Goal: Task Accomplishment & Management: Manage account settings

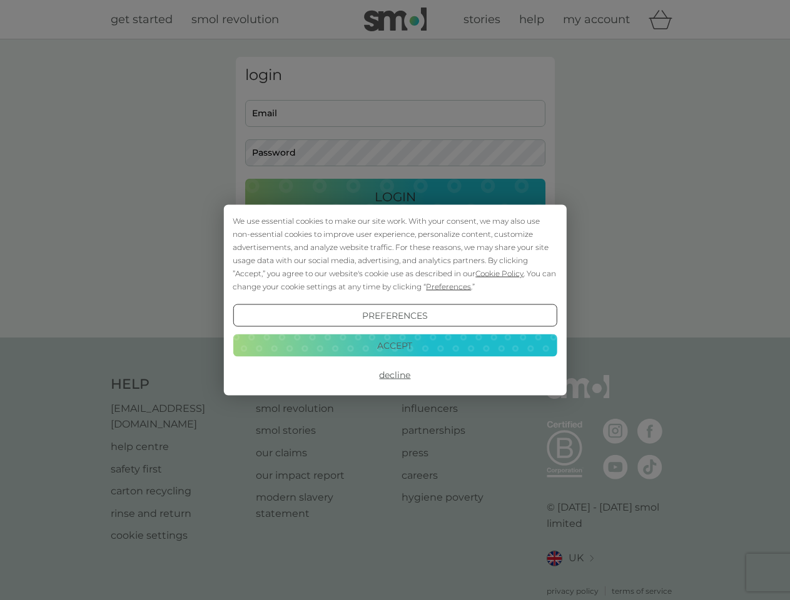
click at [500, 273] on span "Cookie Policy" at bounding box center [499, 273] width 48 height 9
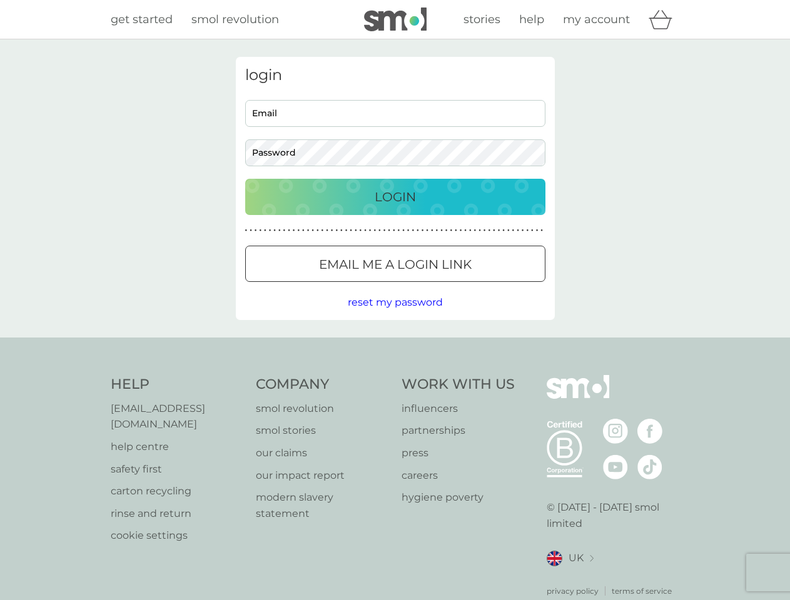
click at [447, 286] on div "login Email Password Login ● ● ● ● ● ● ● ● ● ● ● ● ● ● ● ● ● ● ● ● ● ● ● ● ● ● …" at bounding box center [395, 188] width 319 height 263
click at [395, 316] on div "login Email Password Login ● ● ● ● ● ● ● ● ● ● ● ● ● ● ● ● ● ● ● ● ● ● ● ● ● ● …" at bounding box center [395, 188] width 319 height 263
click at [395, 375] on div "Help [EMAIL_ADDRESS][DOMAIN_NAME] help centre safety first carton recycling rin…" at bounding box center [395, 486] width 569 height 222
click at [395, 345] on div "Help [EMAIL_ADDRESS][DOMAIN_NAME] help centre safety first carton recycling rin…" at bounding box center [395, 486] width 790 height 297
